Goal: Task Accomplishment & Management: Complete application form

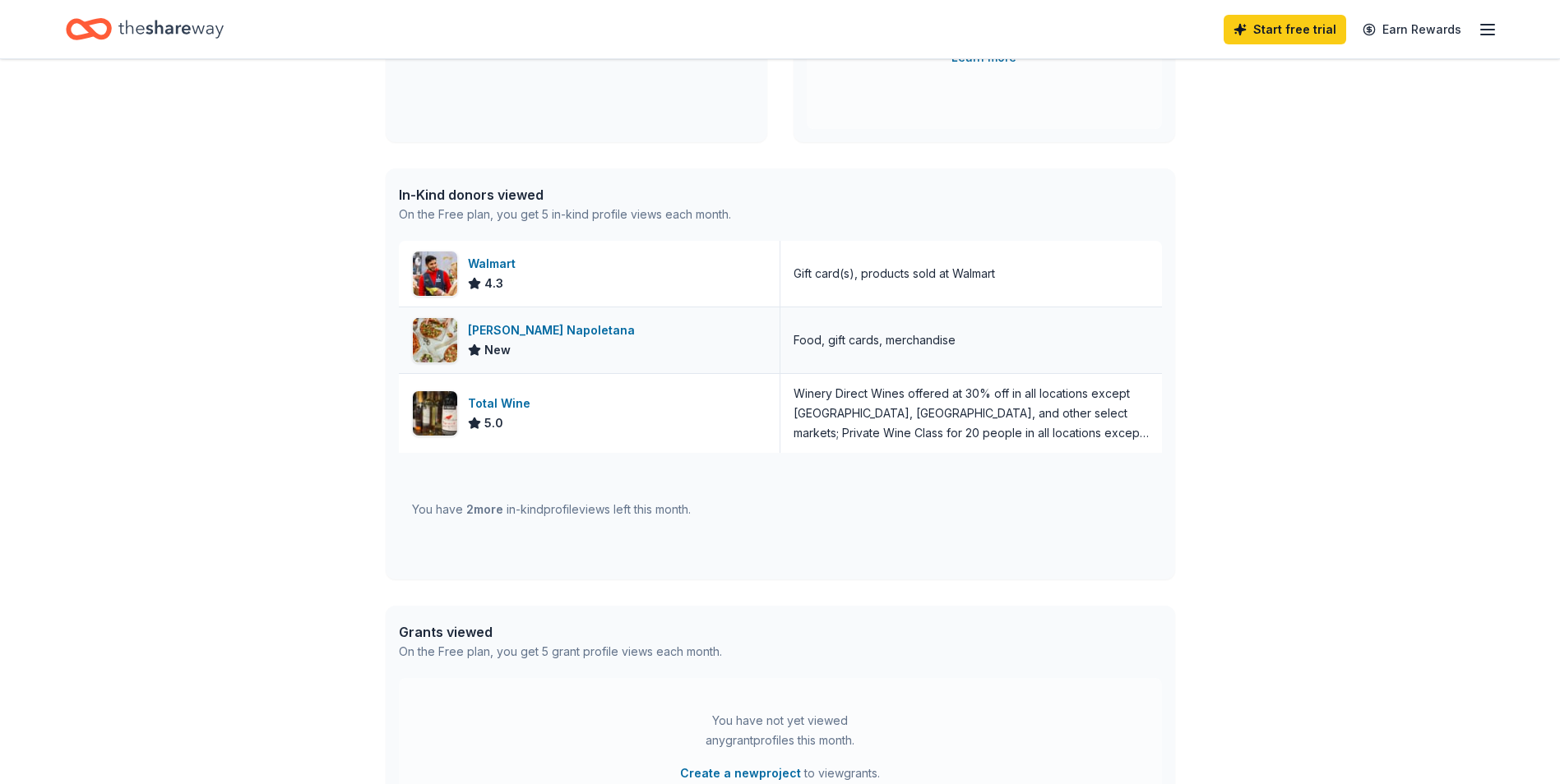
scroll to position [329, 0]
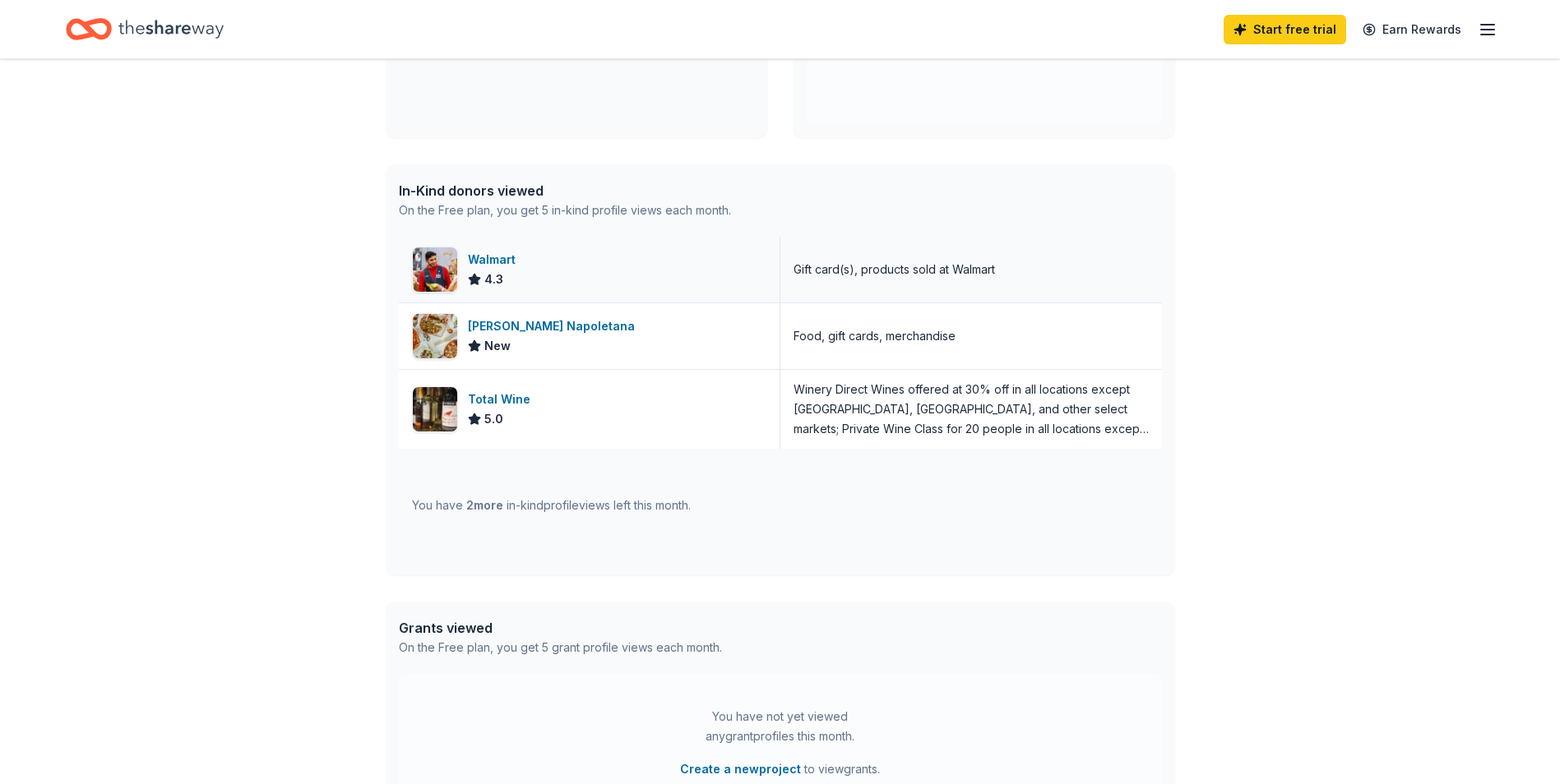
click at [491, 254] on div "Walmart" at bounding box center [495, 260] width 54 height 20
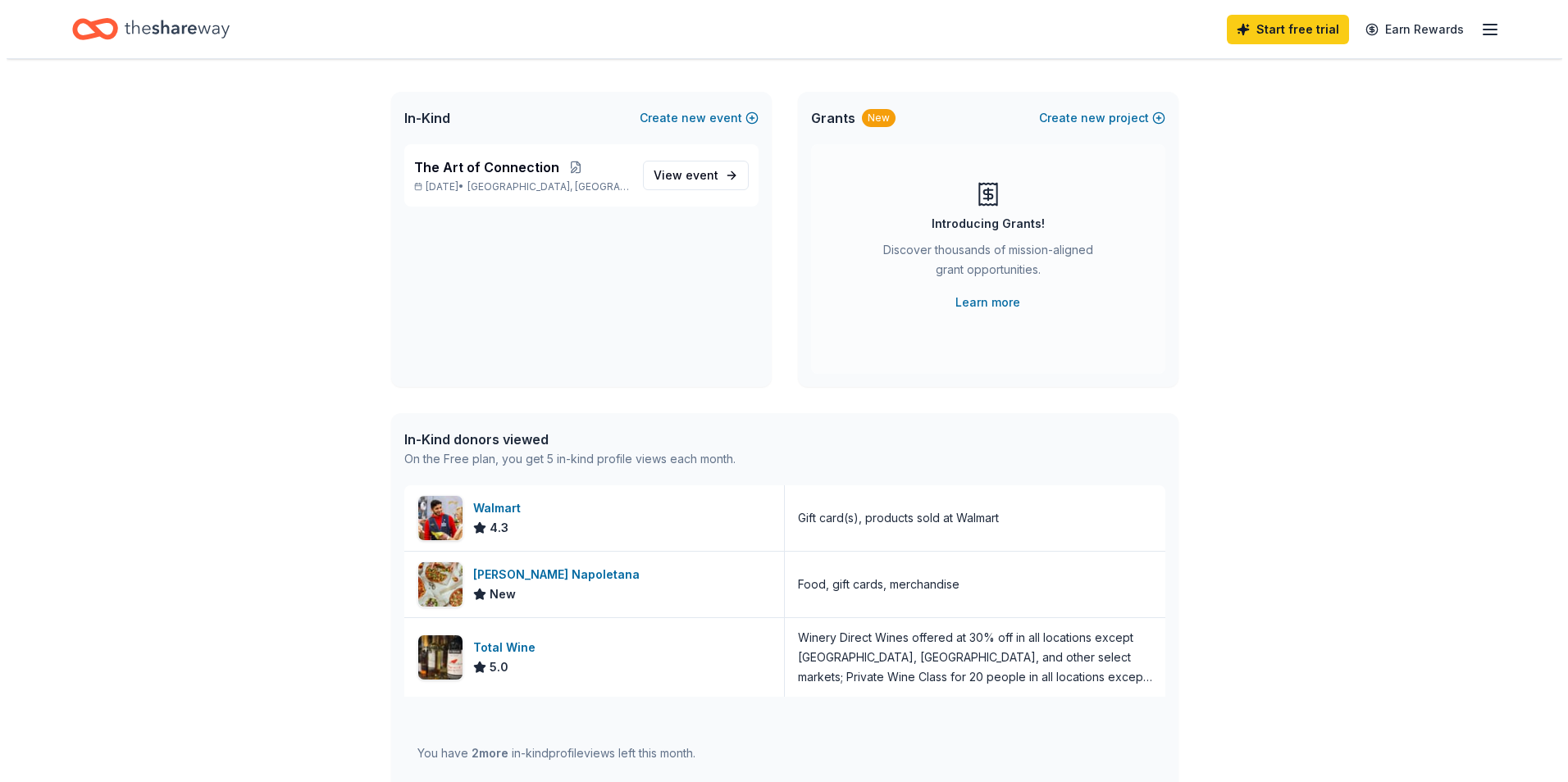
scroll to position [0, 0]
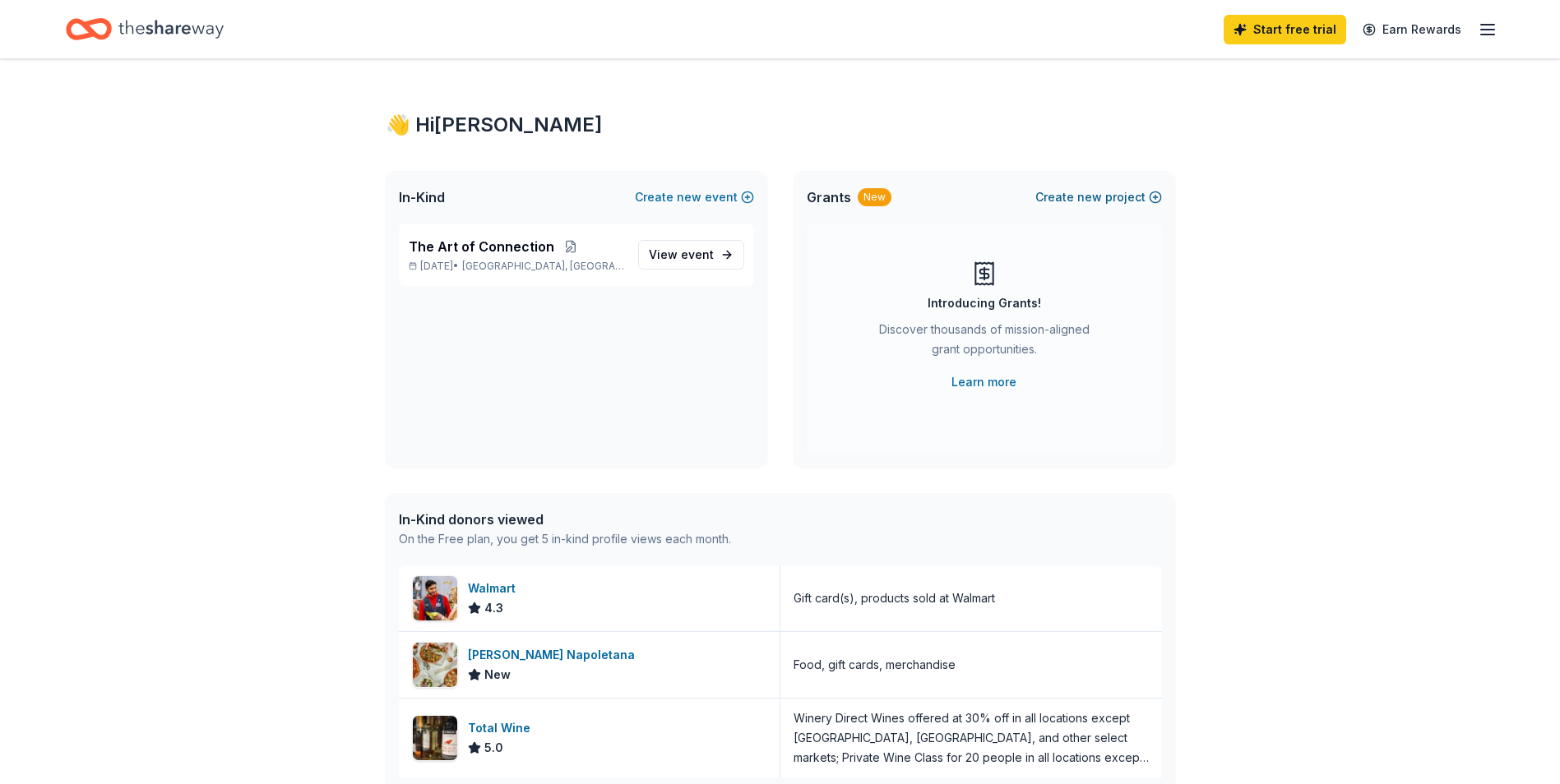
click at [1114, 200] on button "Create new project" at bounding box center [1098, 197] width 127 height 20
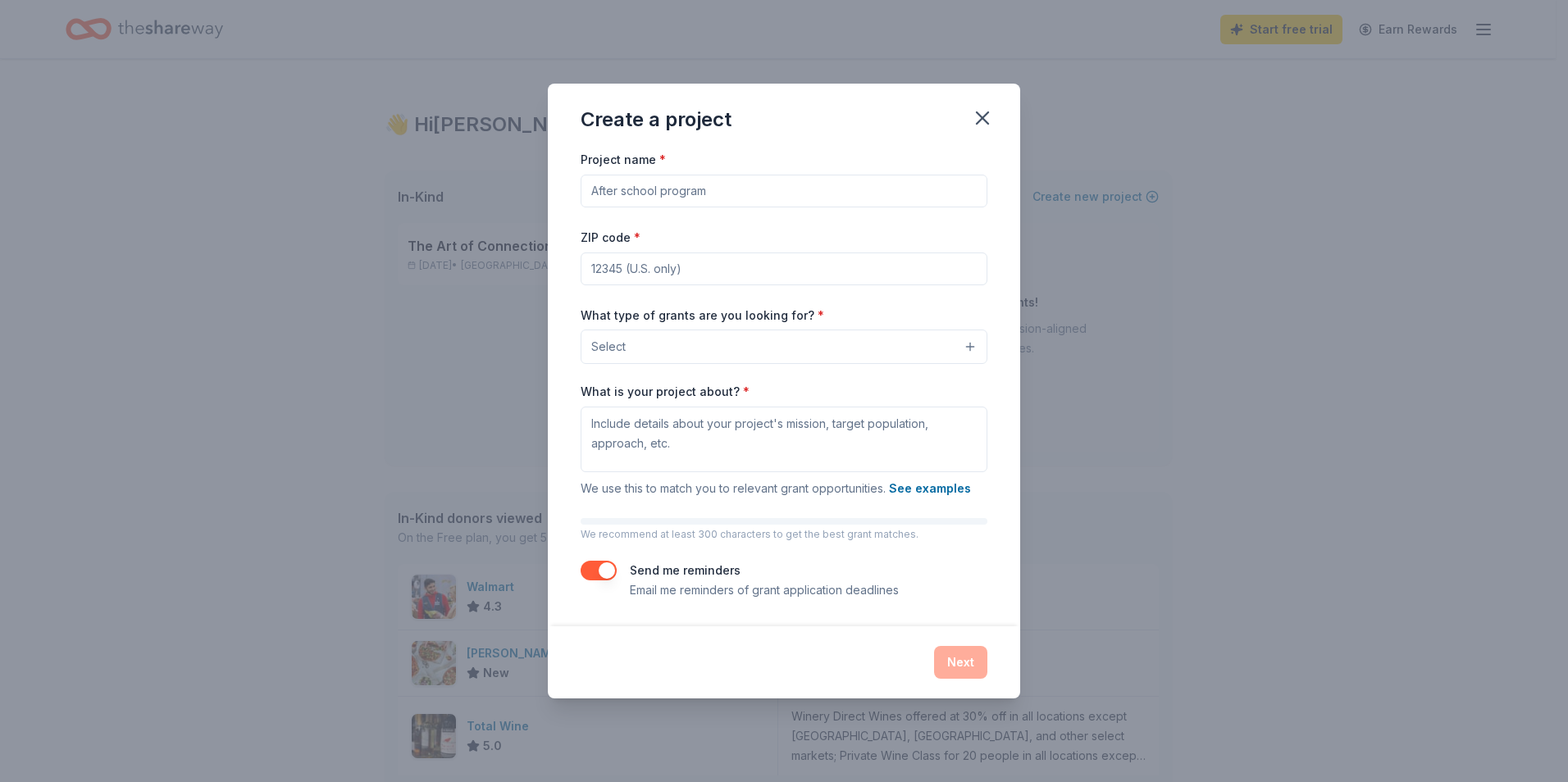
click at [679, 197] on input "Project name *" at bounding box center [784, 191] width 407 height 33
type input "The Art of Connection"
click at [749, 274] on input "ZIP code *" at bounding box center [784, 269] width 407 height 33
type input "06103"
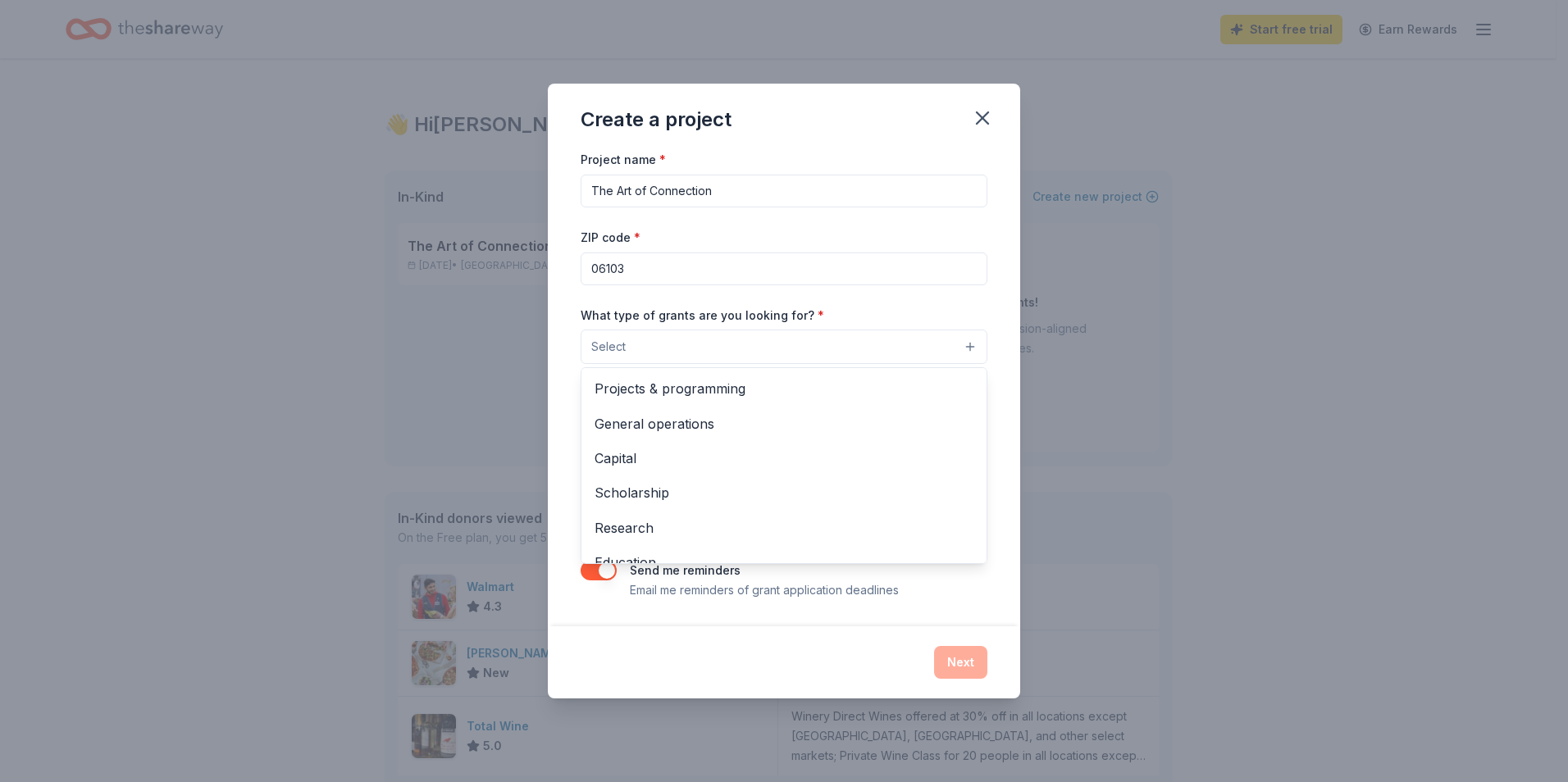
click at [675, 352] on button "Select" at bounding box center [784, 347] width 407 height 35
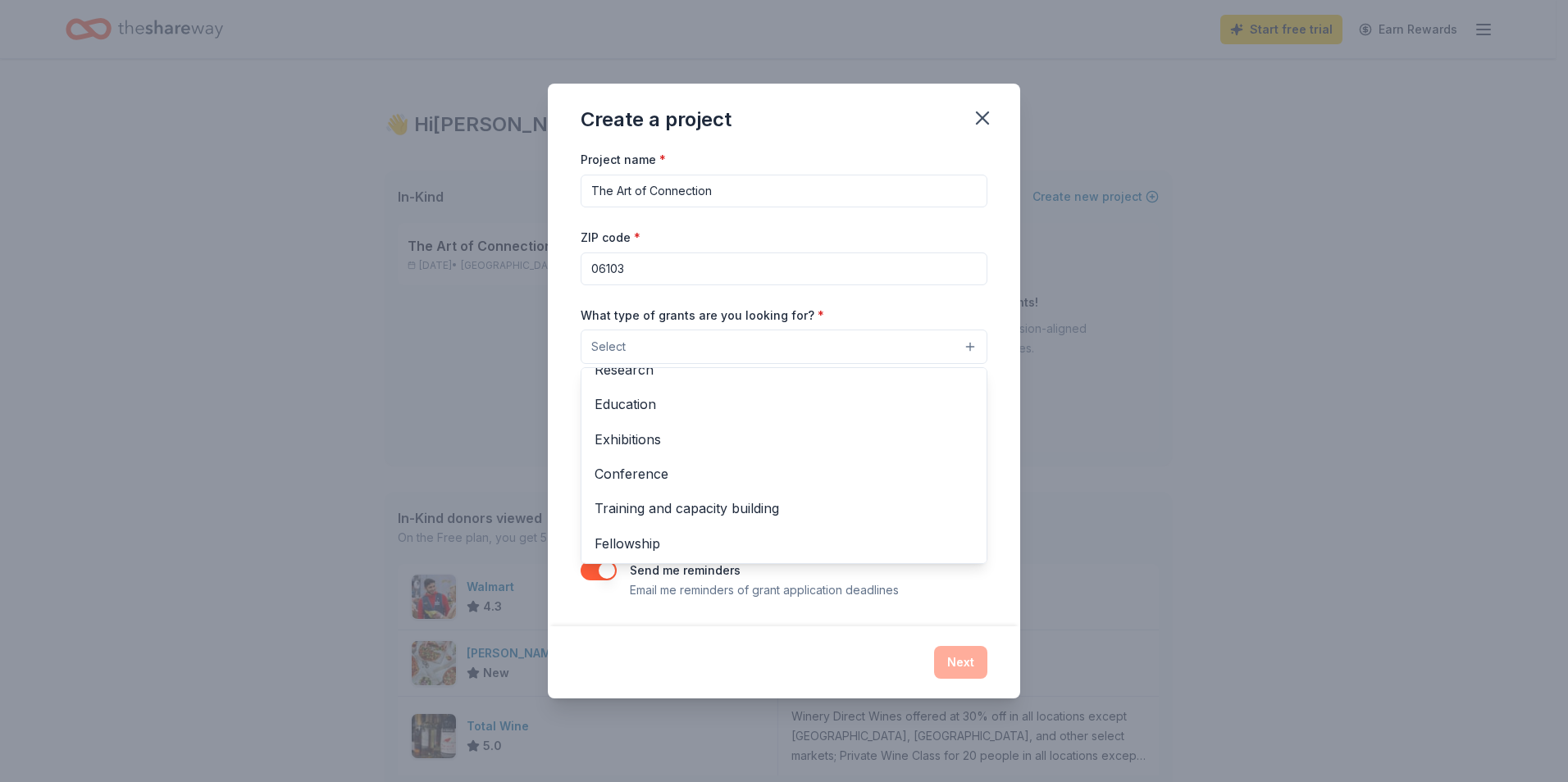
scroll to position [193, 0]
click at [667, 479] on span "Training and capacity building" at bounding box center [784, 473] width 379 height 21
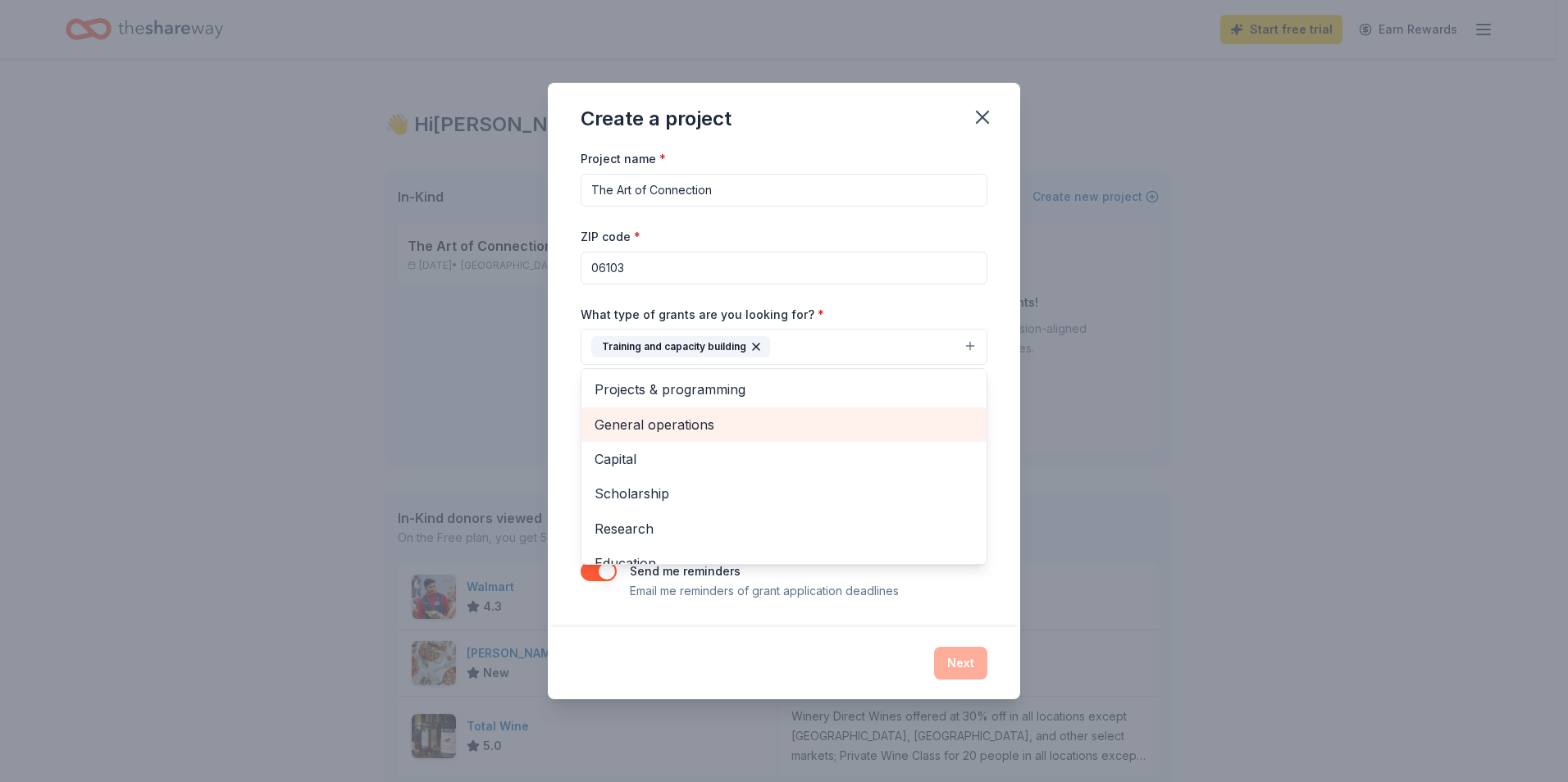
click at [669, 425] on span "General operations" at bounding box center [784, 425] width 379 height 21
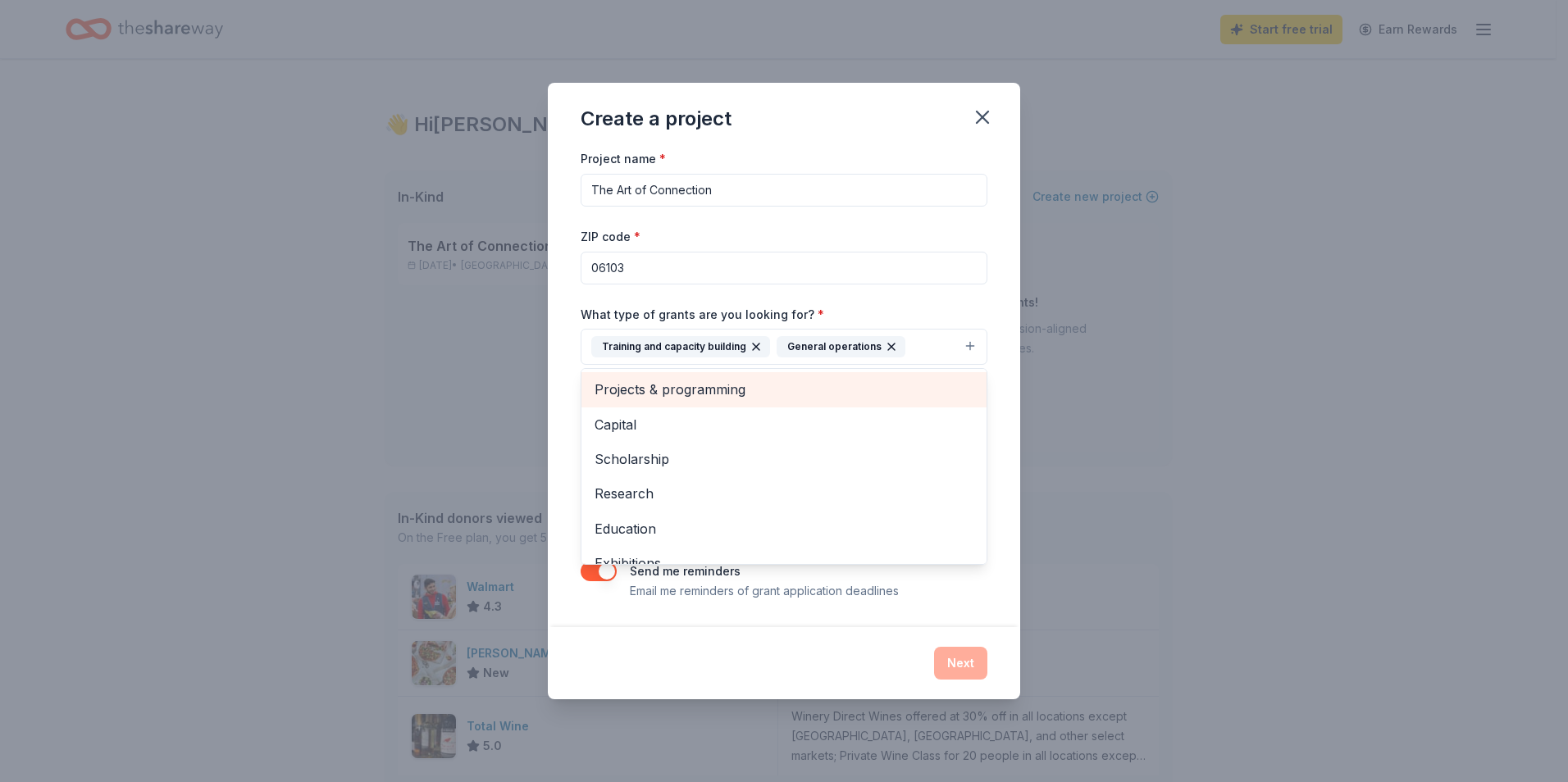
click at [673, 389] on span "Projects & programming" at bounding box center [784, 390] width 379 height 21
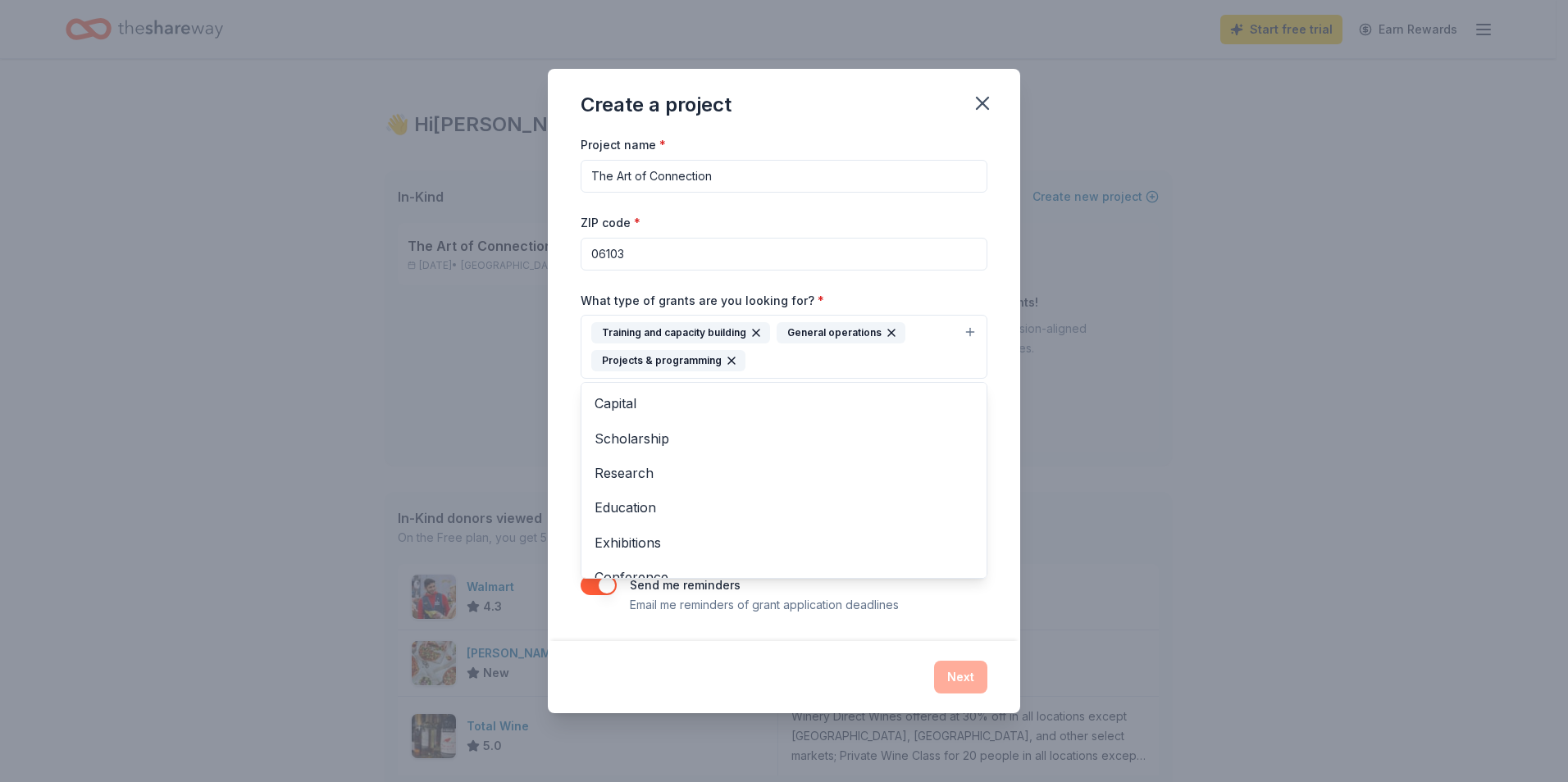
click at [1010, 391] on div "Project name * The Art of Connection ZIP code * 06103 What type of grants are y…" at bounding box center [784, 387] width 472 height 506
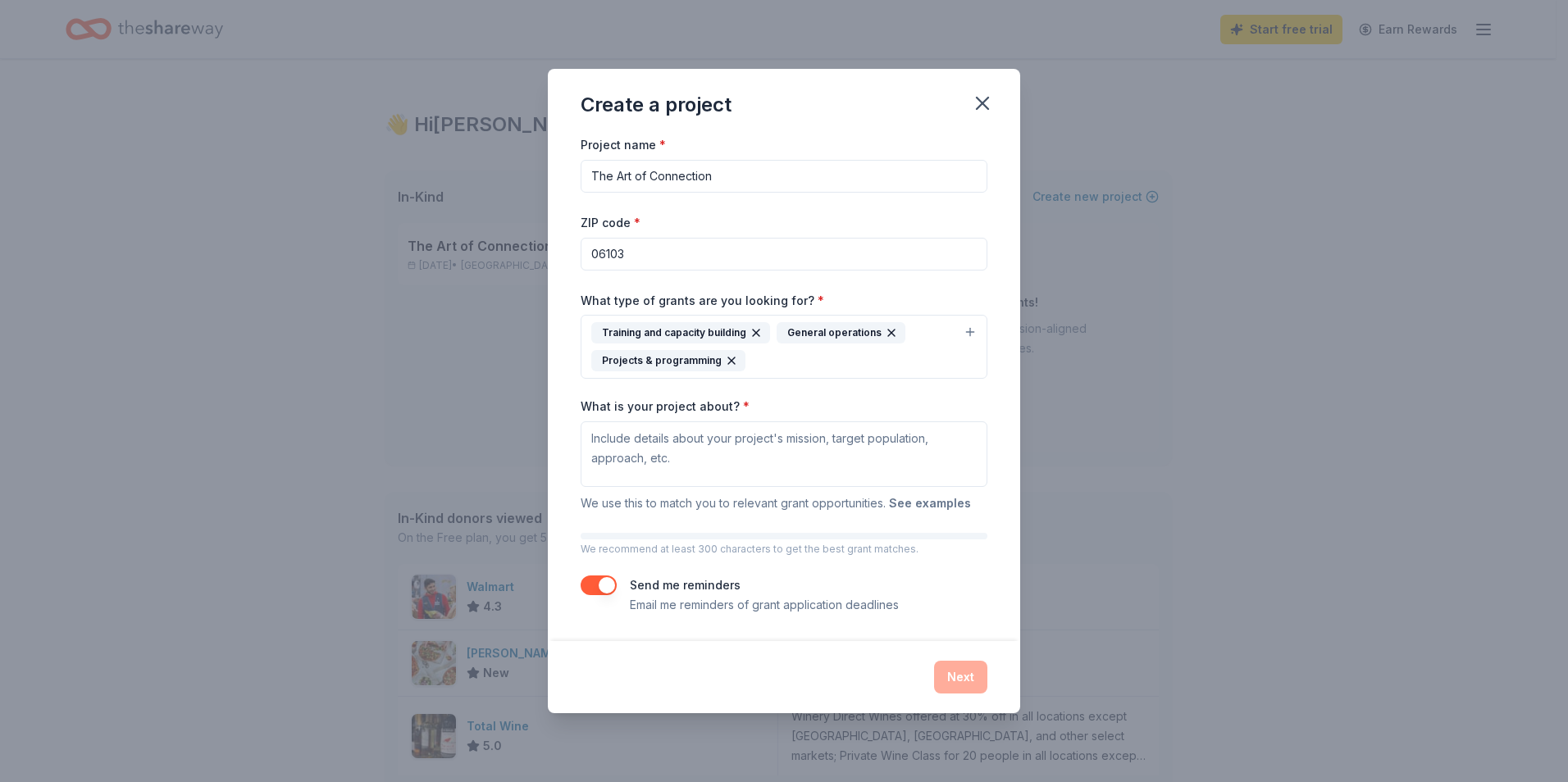
click at [942, 503] on button "See examples" at bounding box center [930, 503] width 82 height 20
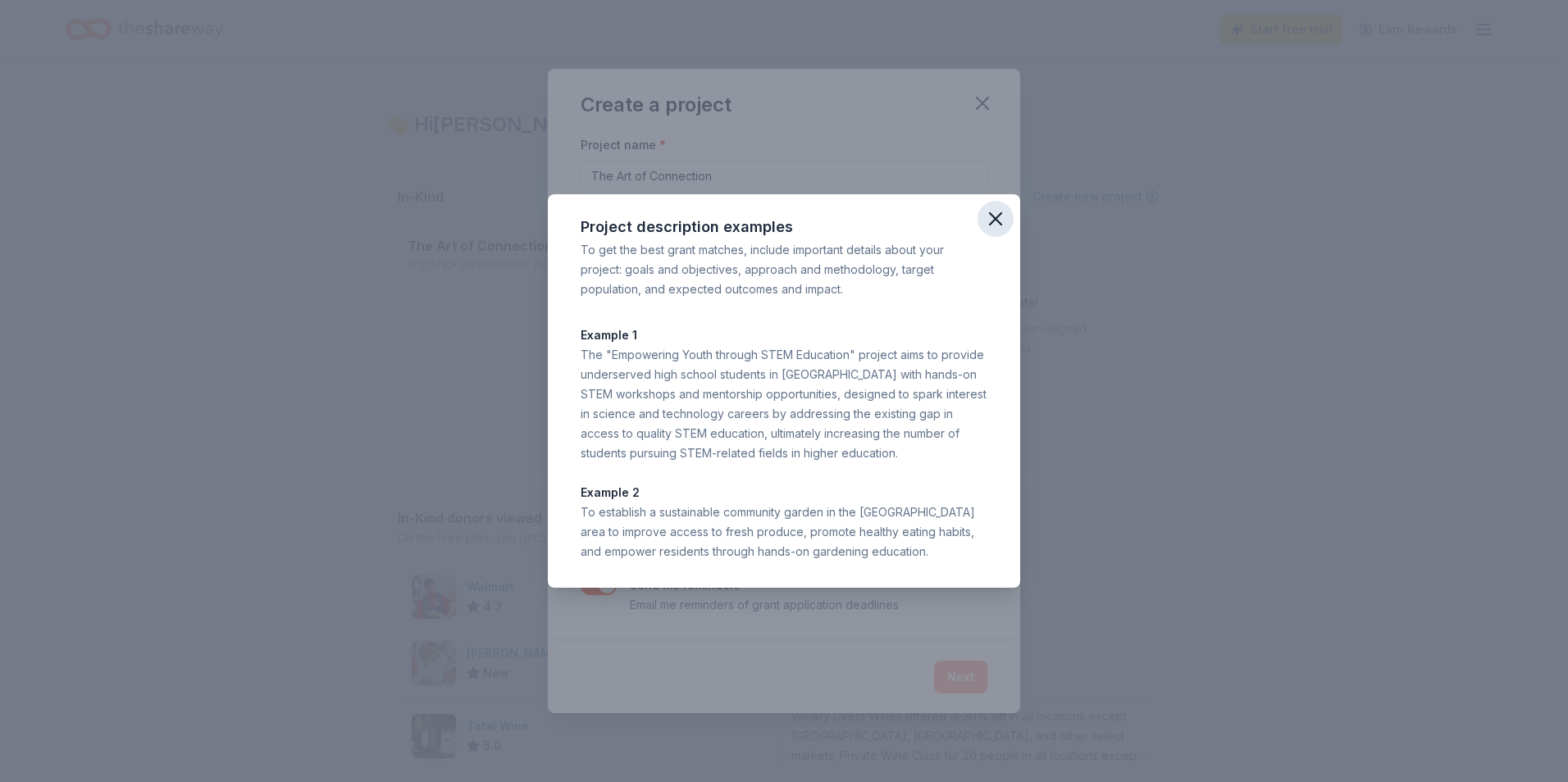
click at [993, 222] on icon "button" at bounding box center [996, 219] width 12 height 12
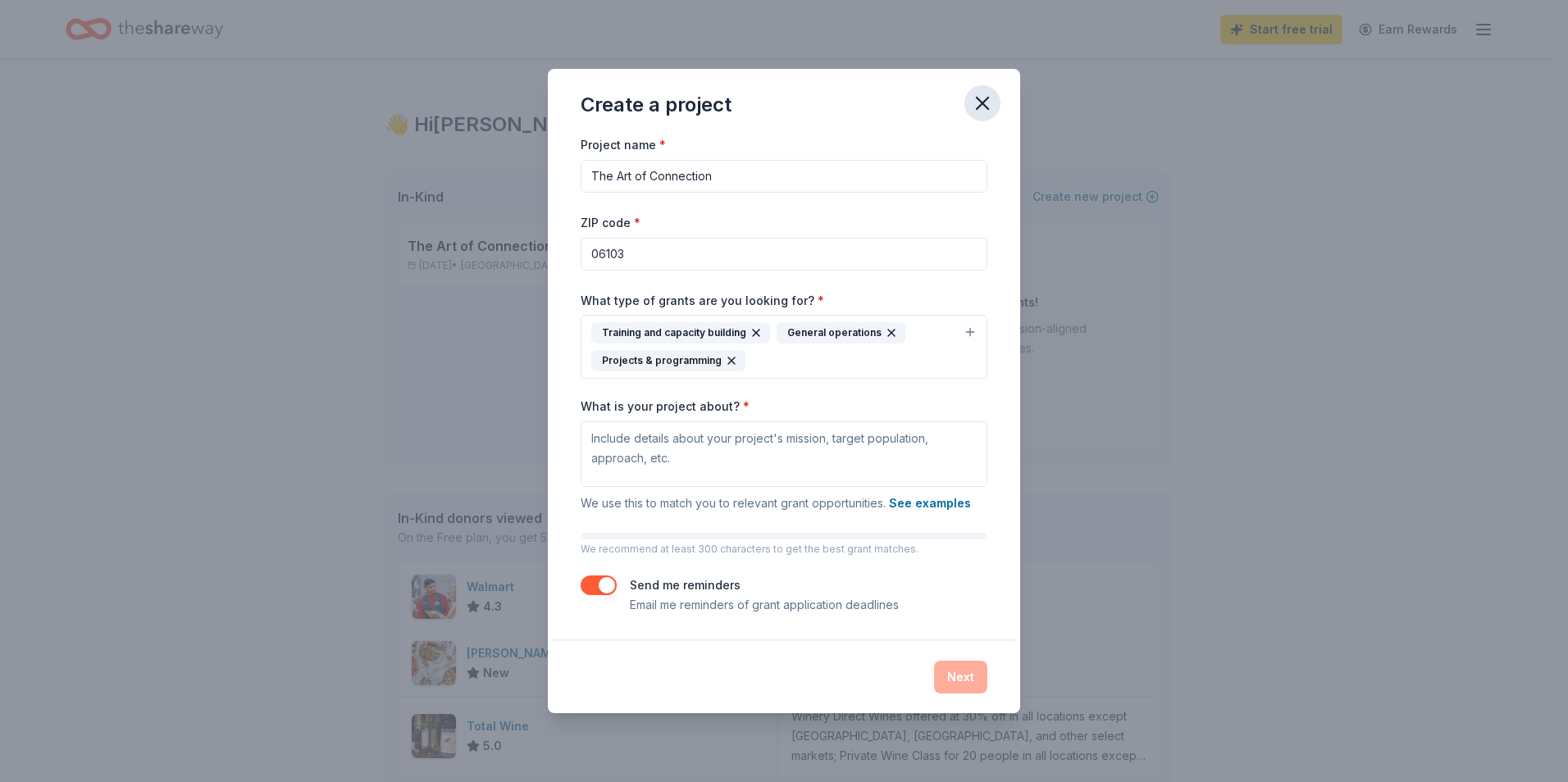
click at [987, 104] on icon "button" at bounding box center [983, 104] width 23 height 23
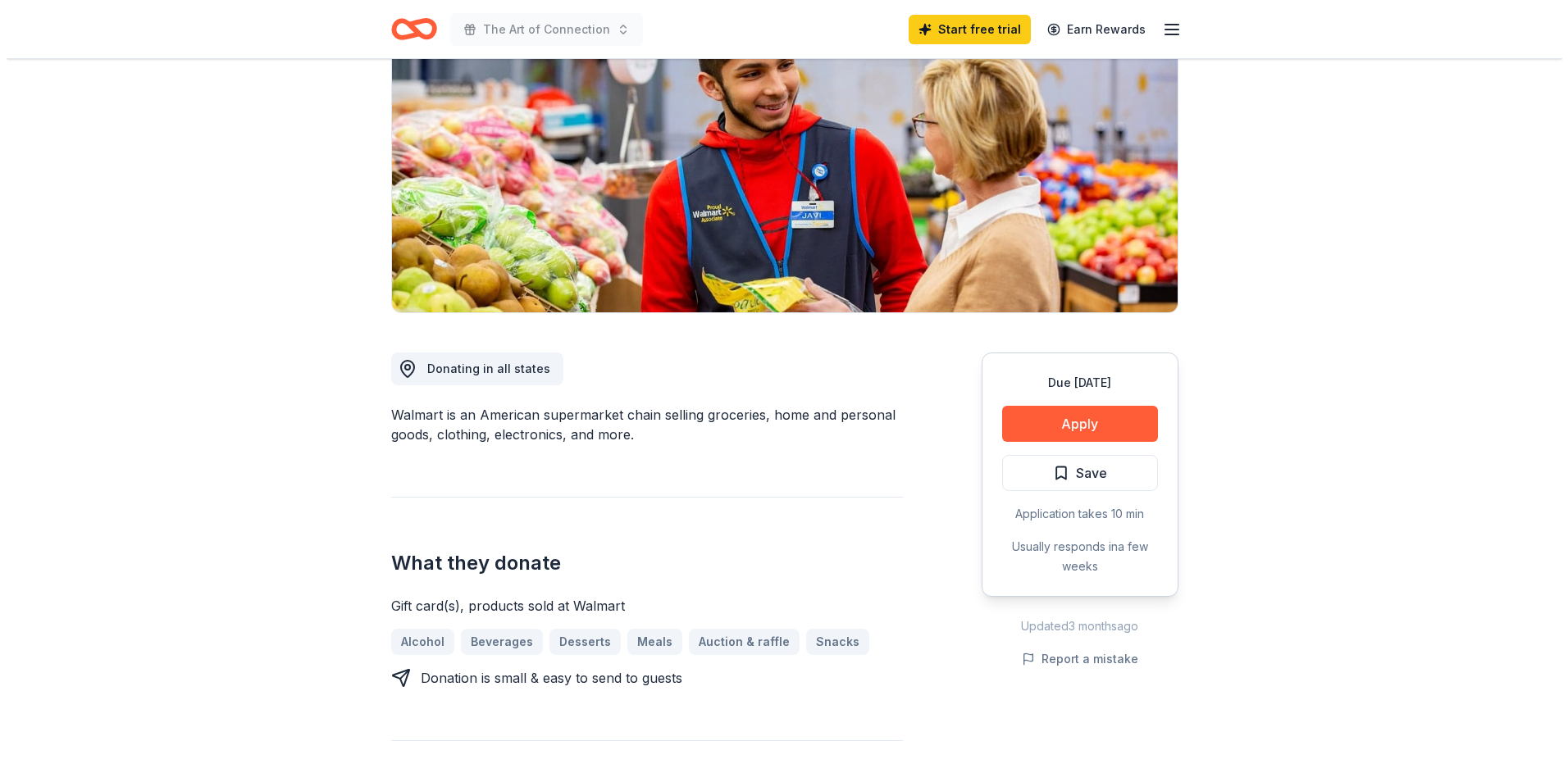
scroll to position [164, 0]
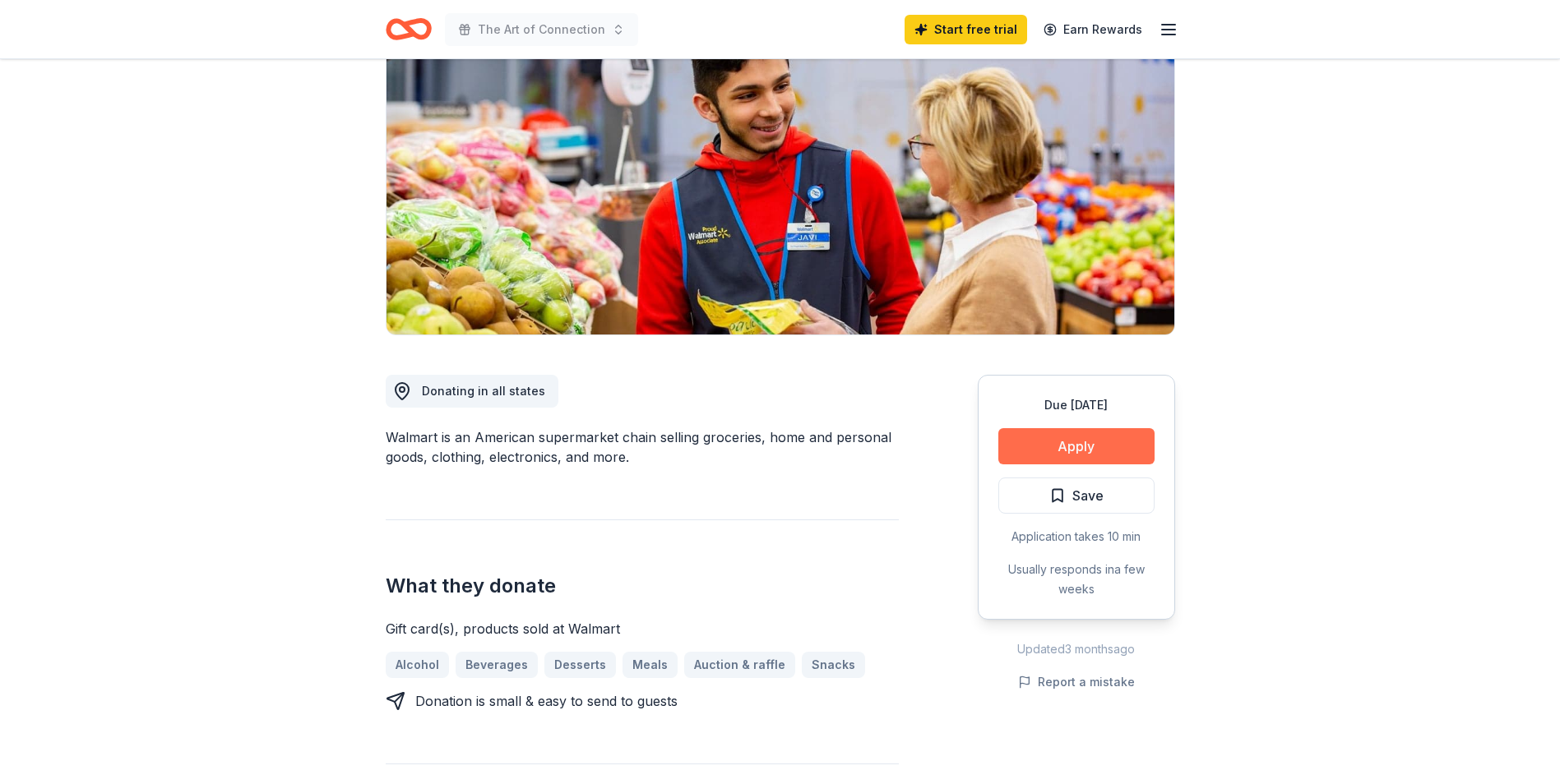
click at [1055, 444] on button "Apply" at bounding box center [1075, 446] width 156 height 36
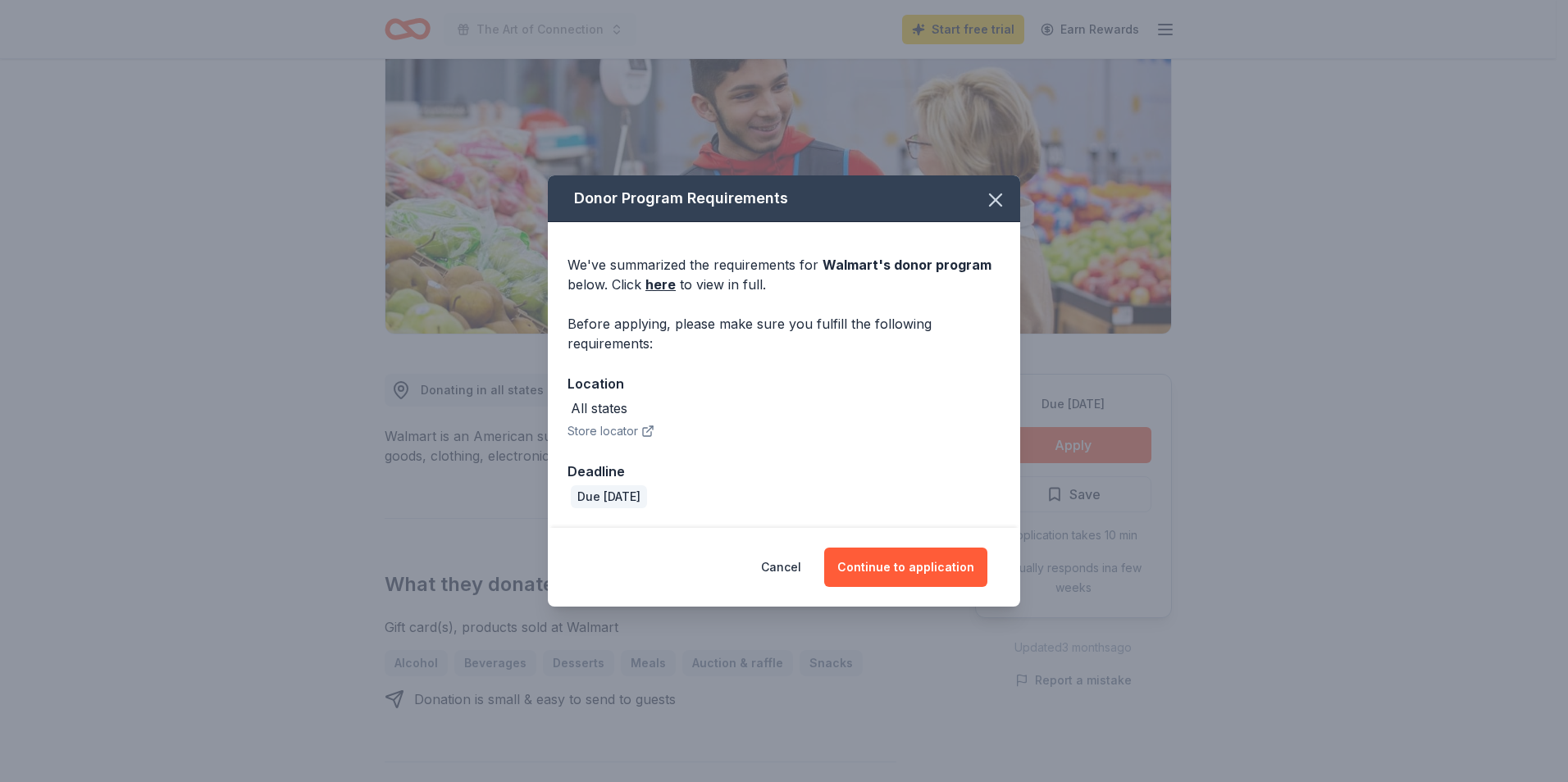
click at [642, 425] on icon "button" at bounding box center [648, 432] width 13 height 13
click at [922, 568] on button "Continue to application" at bounding box center [906, 567] width 163 height 39
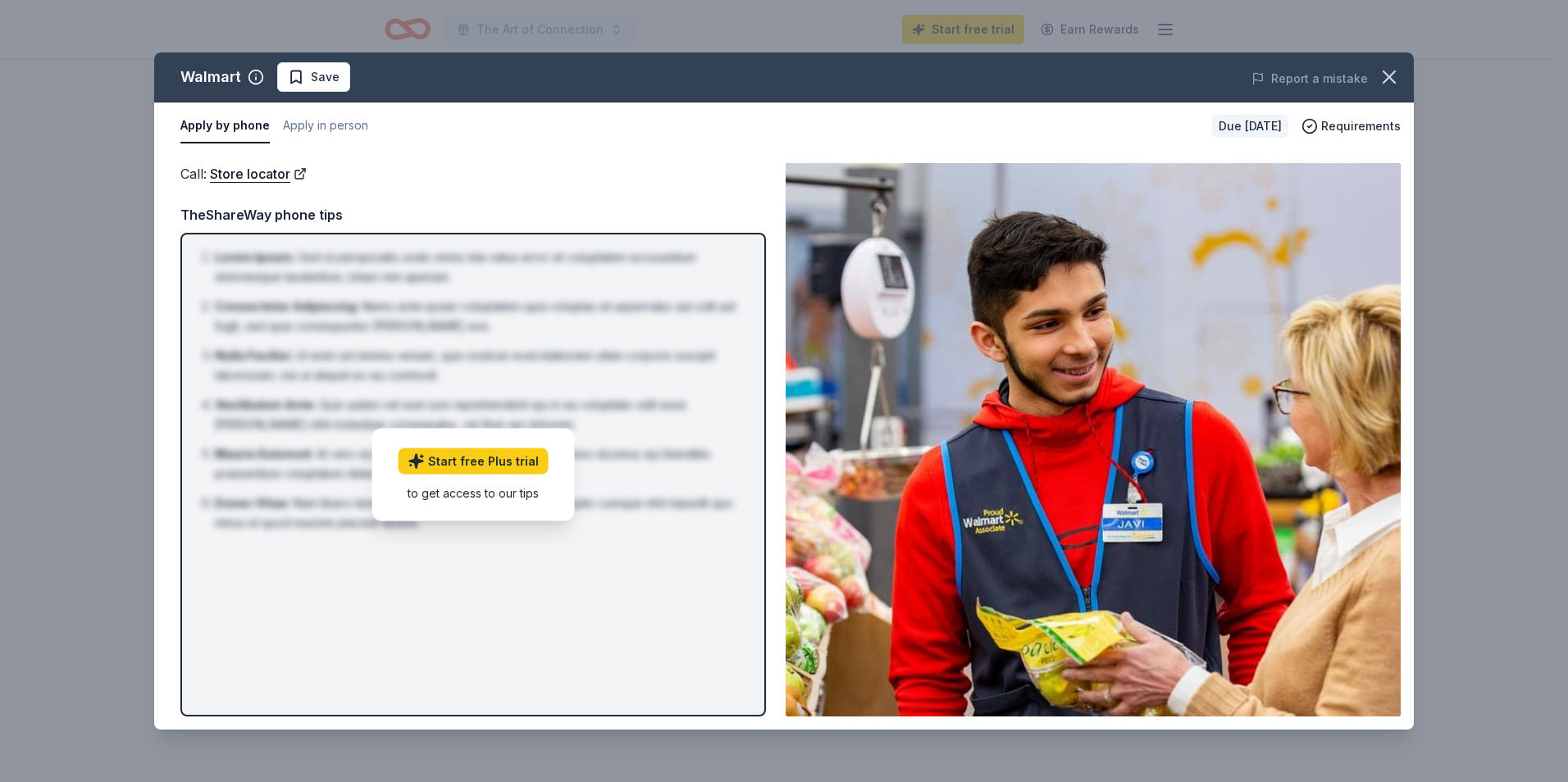
click at [694, 546] on div "Lorem Ipsum : Sed ut perspiciatis unde omnis iste natus error sit voluptatem ac…" at bounding box center [473, 474] width 586 height 484
click at [304, 174] on link "Store locator" at bounding box center [258, 174] width 97 height 21
click at [248, 212] on div "TheShareWay phone tips" at bounding box center [473, 215] width 586 height 21
click at [185, 123] on button "Apply by phone" at bounding box center [225, 127] width 90 height 35
click at [295, 124] on button "Apply in person" at bounding box center [326, 127] width 86 height 35
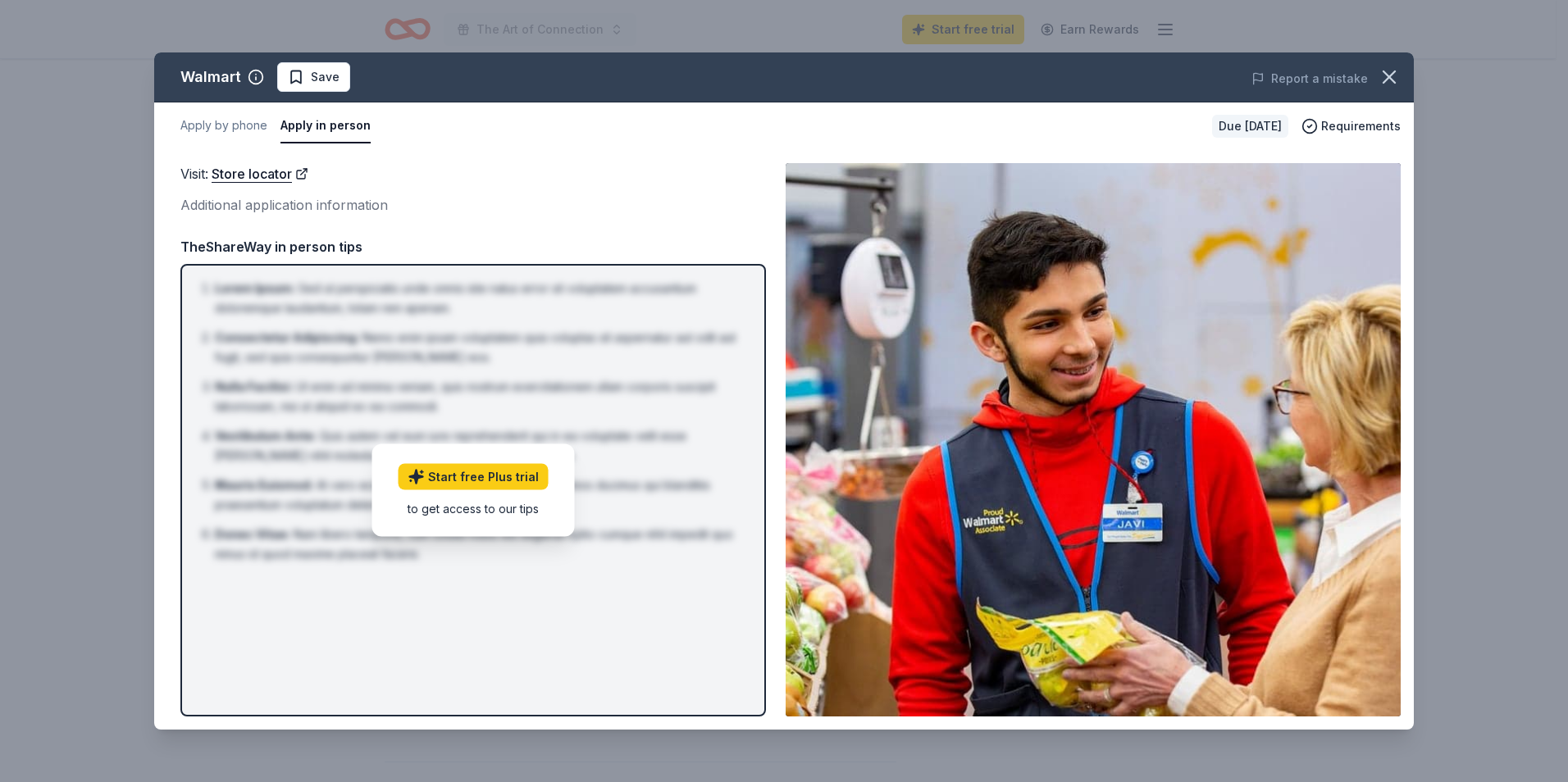
click at [1250, 123] on div "Due in 20 days" at bounding box center [1250, 127] width 77 height 23
click at [1352, 123] on span "Requirements" at bounding box center [1361, 127] width 80 height 20
click at [276, 239] on div "TheShareWay in person tips" at bounding box center [473, 247] width 586 height 21
click at [494, 476] on link "Start free Plus trial" at bounding box center [474, 477] width 150 height 26
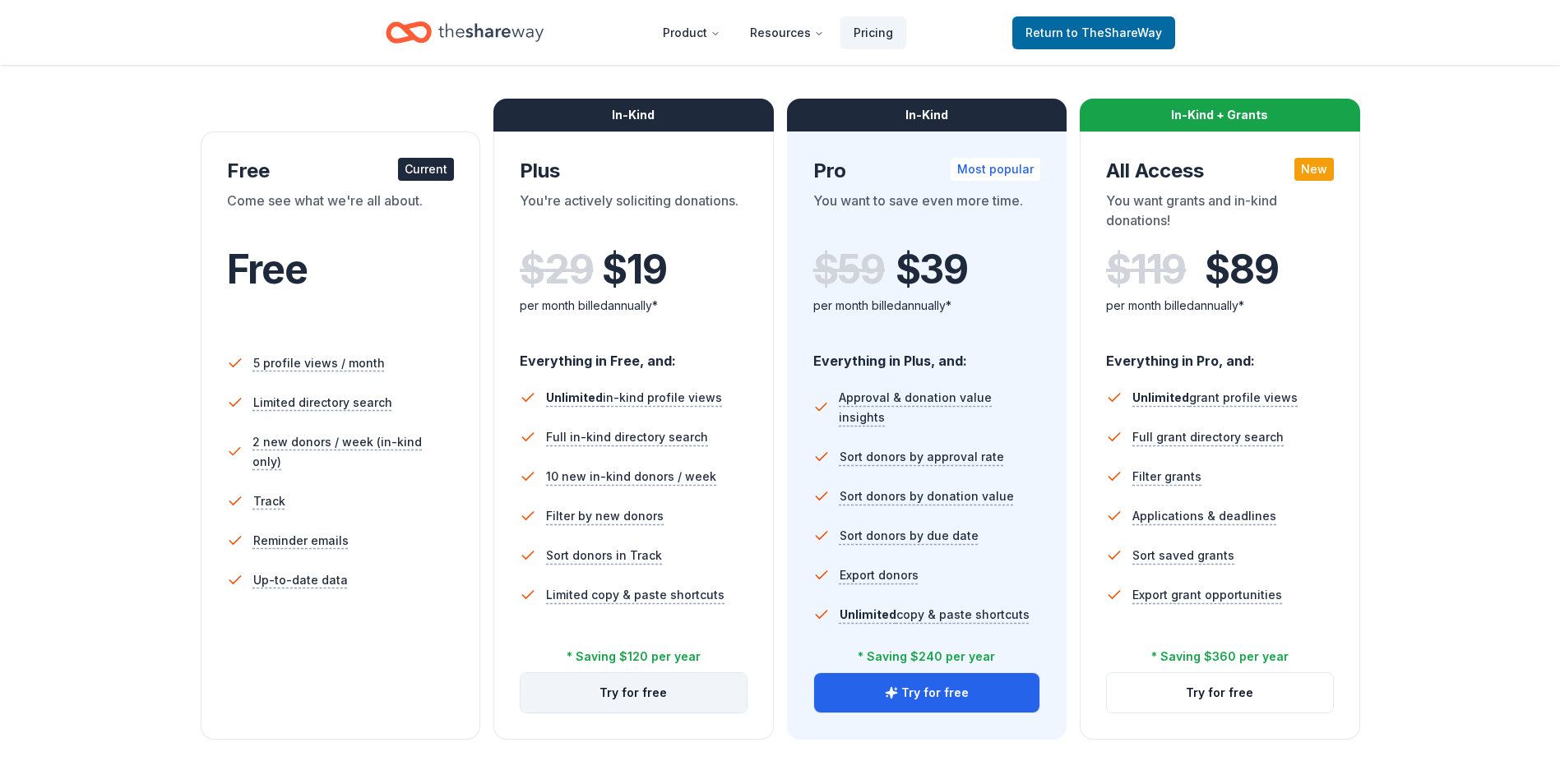
scroll to position [246, 0]
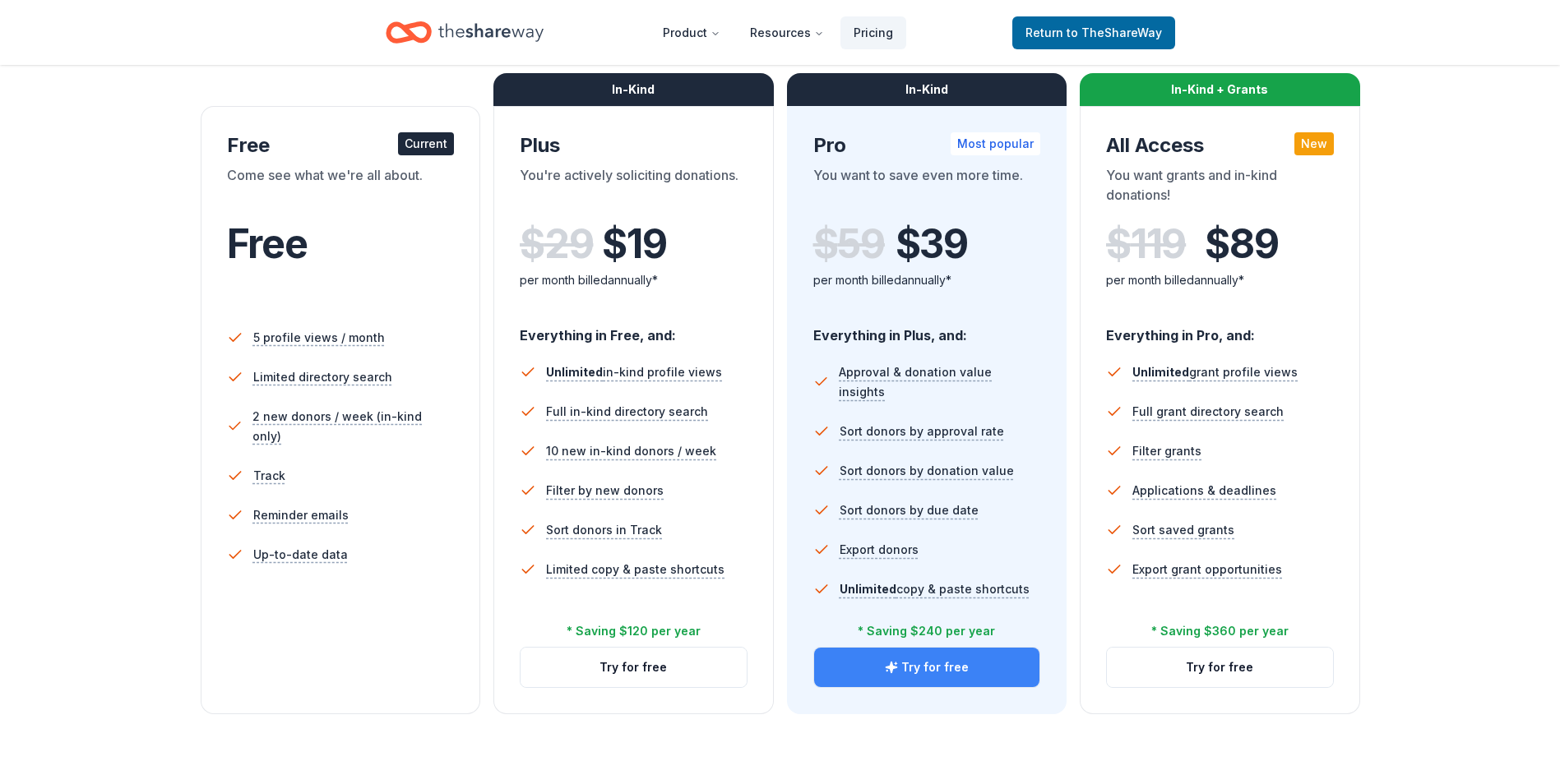
click at [919, 667] on button "Try for free" at bounding box center [927, 668] width 226 height 40
